Goal: Navigation & Orientation: Go to known website

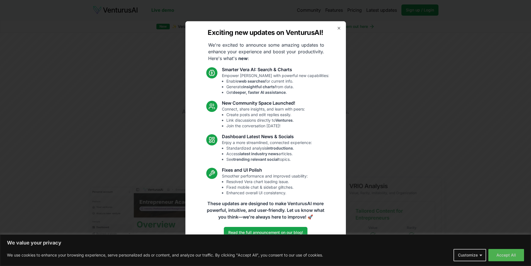
click at [331, 29] on div "Exciting new updates on VenturusAI! We're excited to announce some amazing upda…" at bounding box center [265, 133] width 161 height 224
click at [336, 30] on div "Exciting new updates on VenturusAI! We're excited to announce some amazing upda…" at bounding box center [265, 133] width 161 height 224
click at [332, 31] on div "Exciting new updates on VenturusAI! We're excited to announce some amazing upda…" at bounding box center [265, 133] width 161 height 224
click at [331, 28] on div "Exciting new updates on VenturusAI! We're excited to announce some amazing upda…" at bounding box center [265, 133] width 161 height 224
click at [339, 28] on icon "button" at bounding box center [339, 28] width 4 height 4
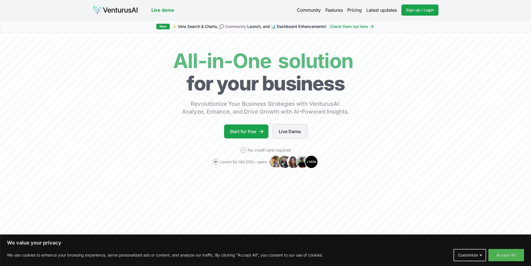
click at [283, 130] on link "Live Demo" at bounding box center [290, 131] width 34 height 14
